Goal: Information Seeking & Learning: Learn about a topic

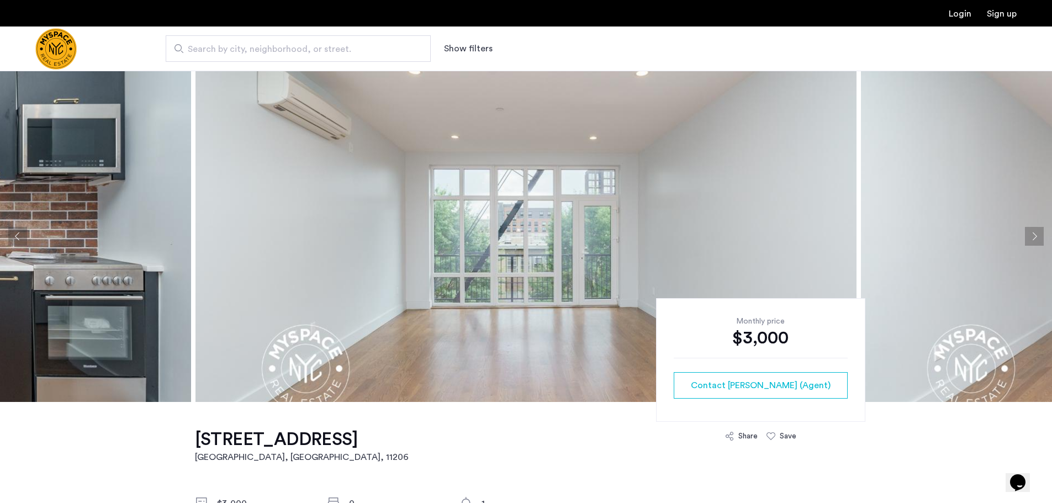
click at [1028, 236] on button "Next apartment" at bounding box center [1034, 236] width 19 height 19
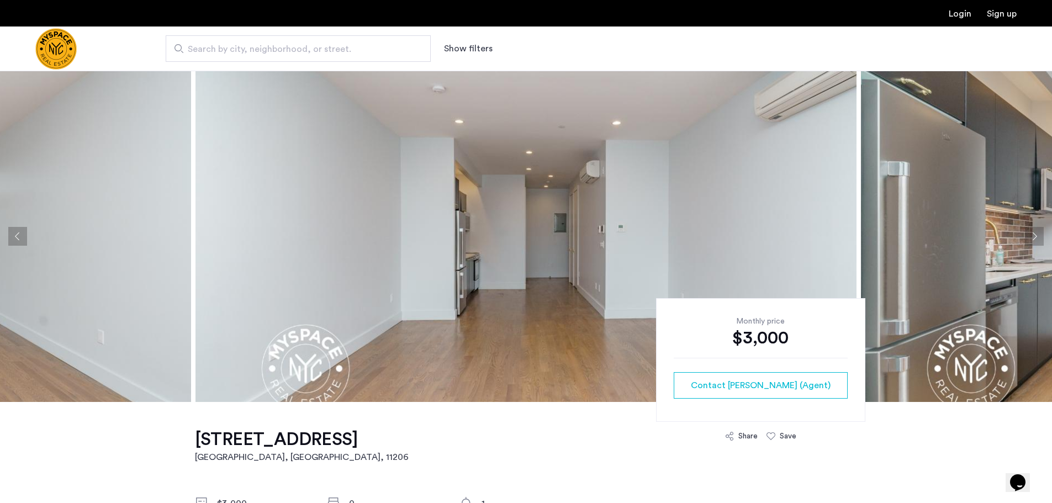
click at [1032, 232] on button "Next apartment" at bounding box center [1034, 236] width 19 height 19
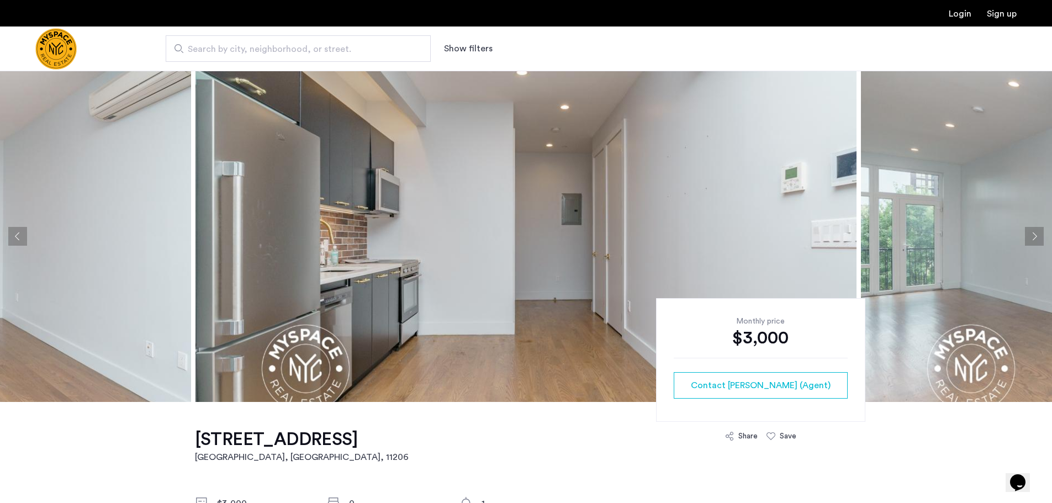
click at [1036, 237] on button "Next apartment" at bounding box center [1034, 236] width 19 height 19
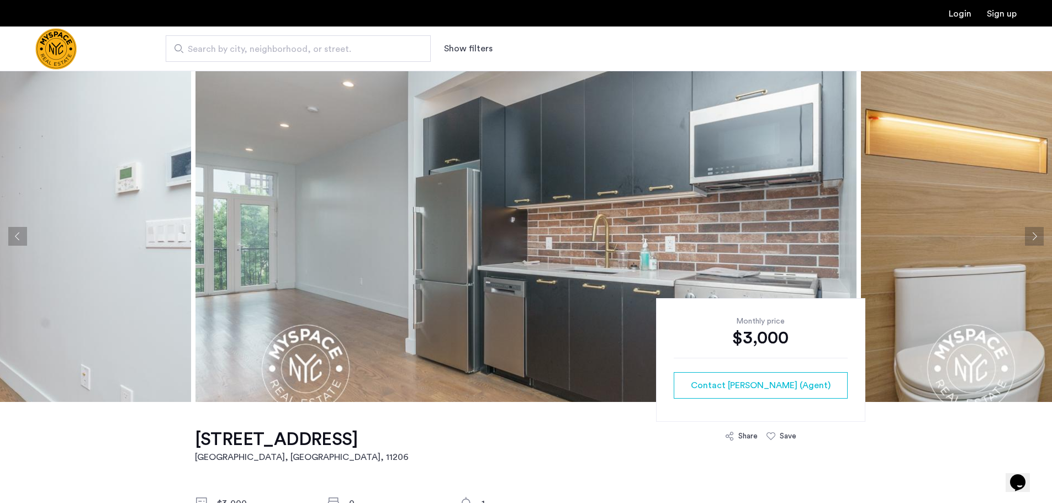
click at [1036, 237] on button "Next apartment" at bounding box center [1034, 236] width 19 height 19
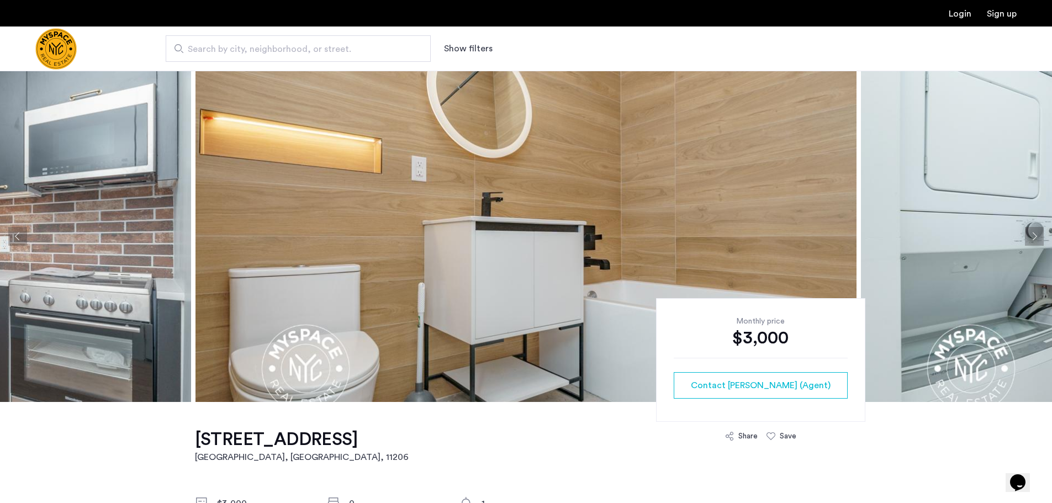
click at [1035, 237] on button "Next apartment" at bounding box center [1034, 236] width 19 height 19
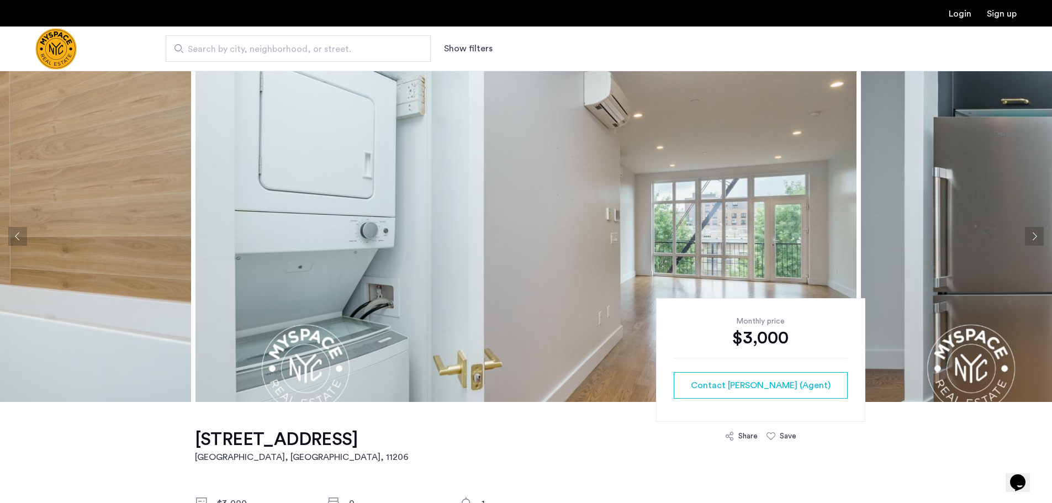
click at [1034, 237] on button "Next apartment" at bounding box center [1034, 236] width 19 height 19
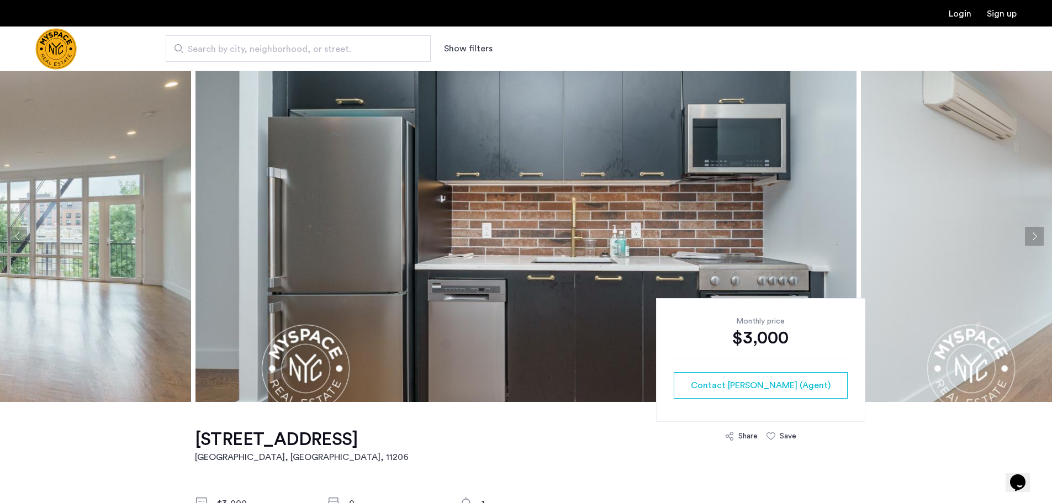
click at [1034, 237] on button "Next apartment" at bounding box center [1034, 236] width 19 height 19
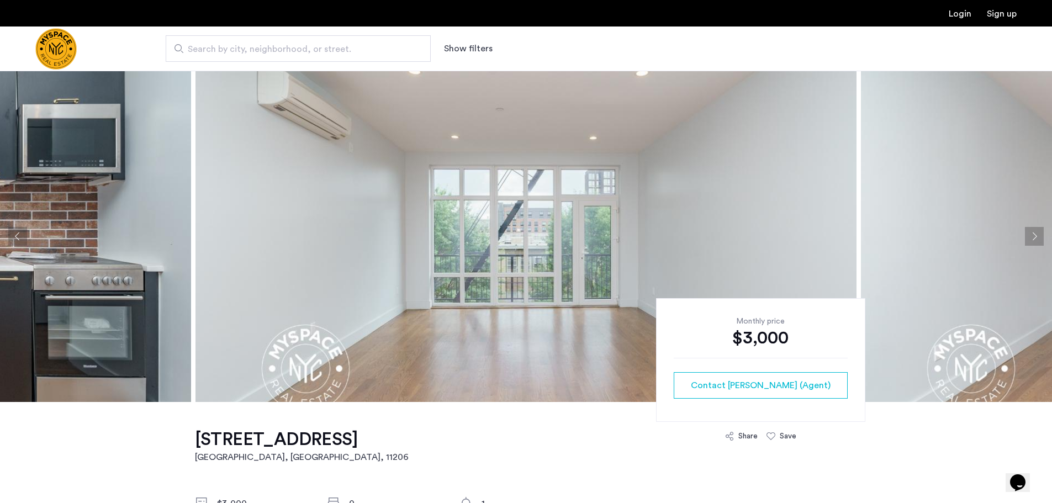
click at [1033, 237] on button "Next apartment" at bounding box center [1034, 236] width 19 height 19
click at [1032, 237] on button "Next apartment" at bounding box center [1034, 236] width 19 height 19
